Goal: Find specific page/section: Find specific page/section

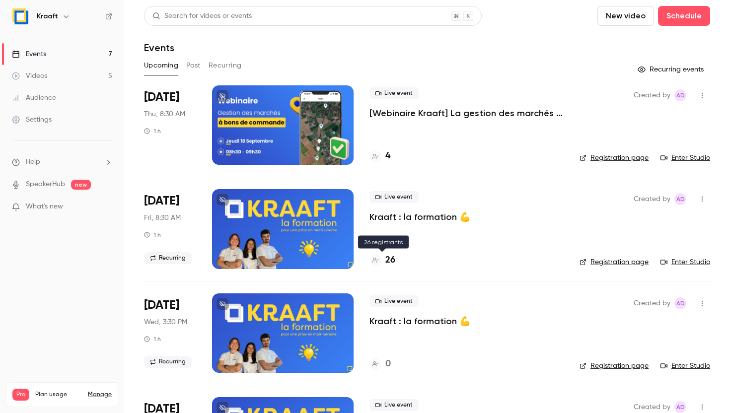
click at [391, 262] on h4 "26" at bounding box center [390, 260] width 10 height 13
